Goal: Book appointment/travel/reservation

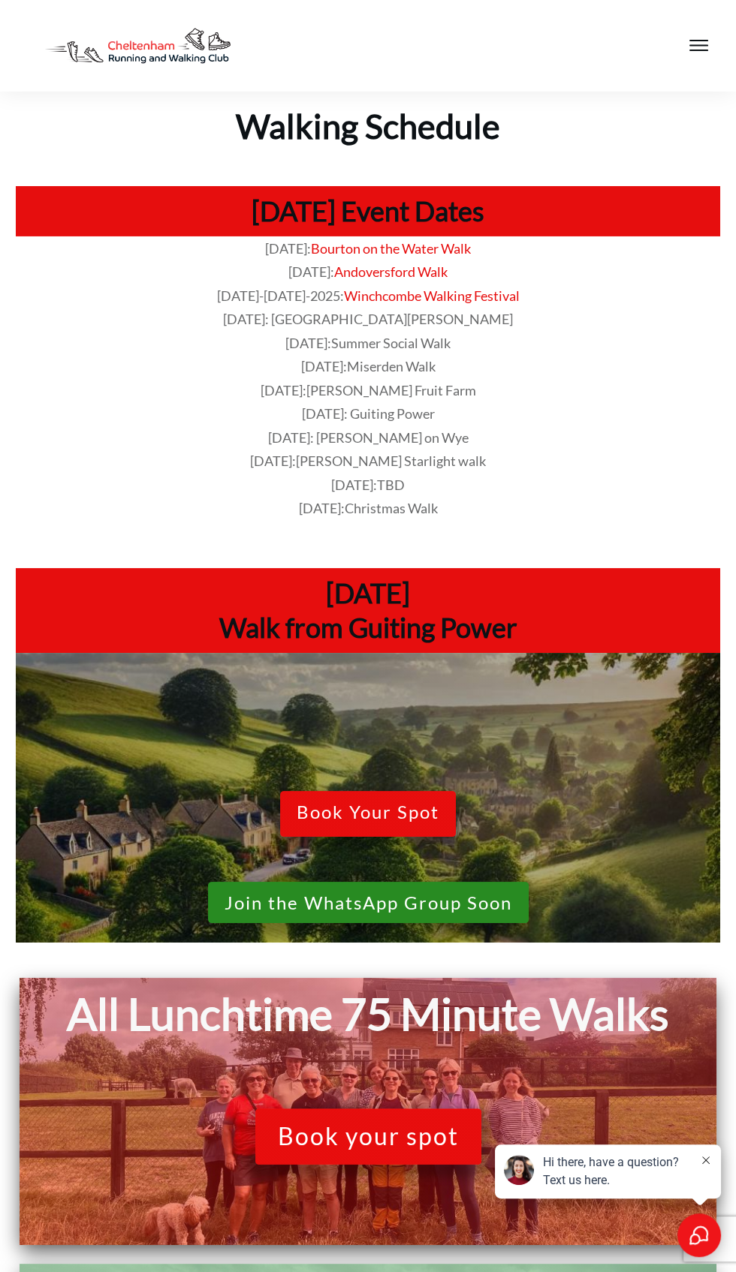
click at [409, 1146] on span "Book your spot" at bounding box center [368, 1136] width 181 height 29
click at [423, 1129] on span "Book your spot" at bounding box center [368, 1136] width 181 height 29
